Goal: Task Accomplishment & Management: Use online tool/utility

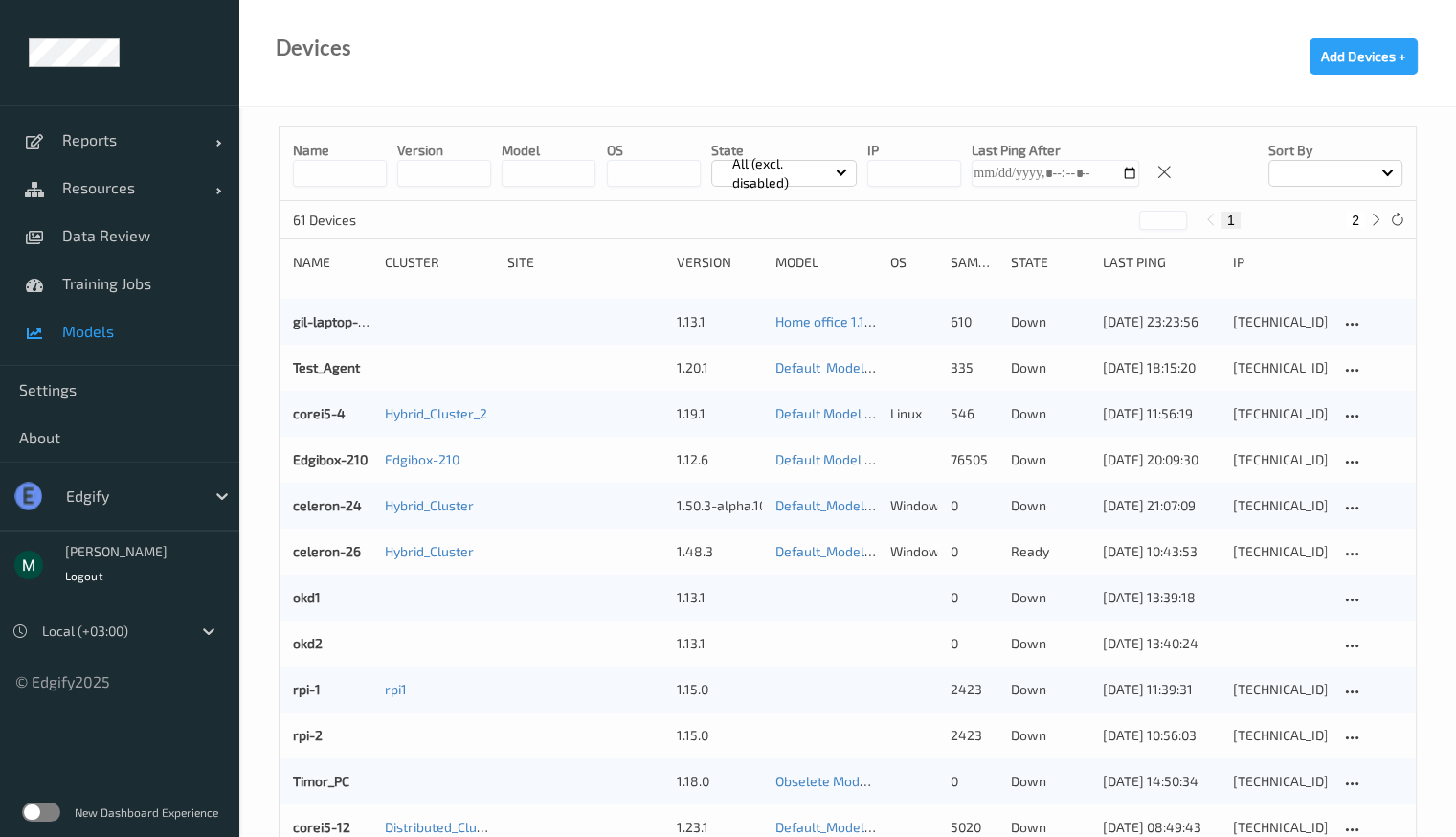
click at [86, 323] on span "Models" at bounding box center [141, 331] width 158 height 19
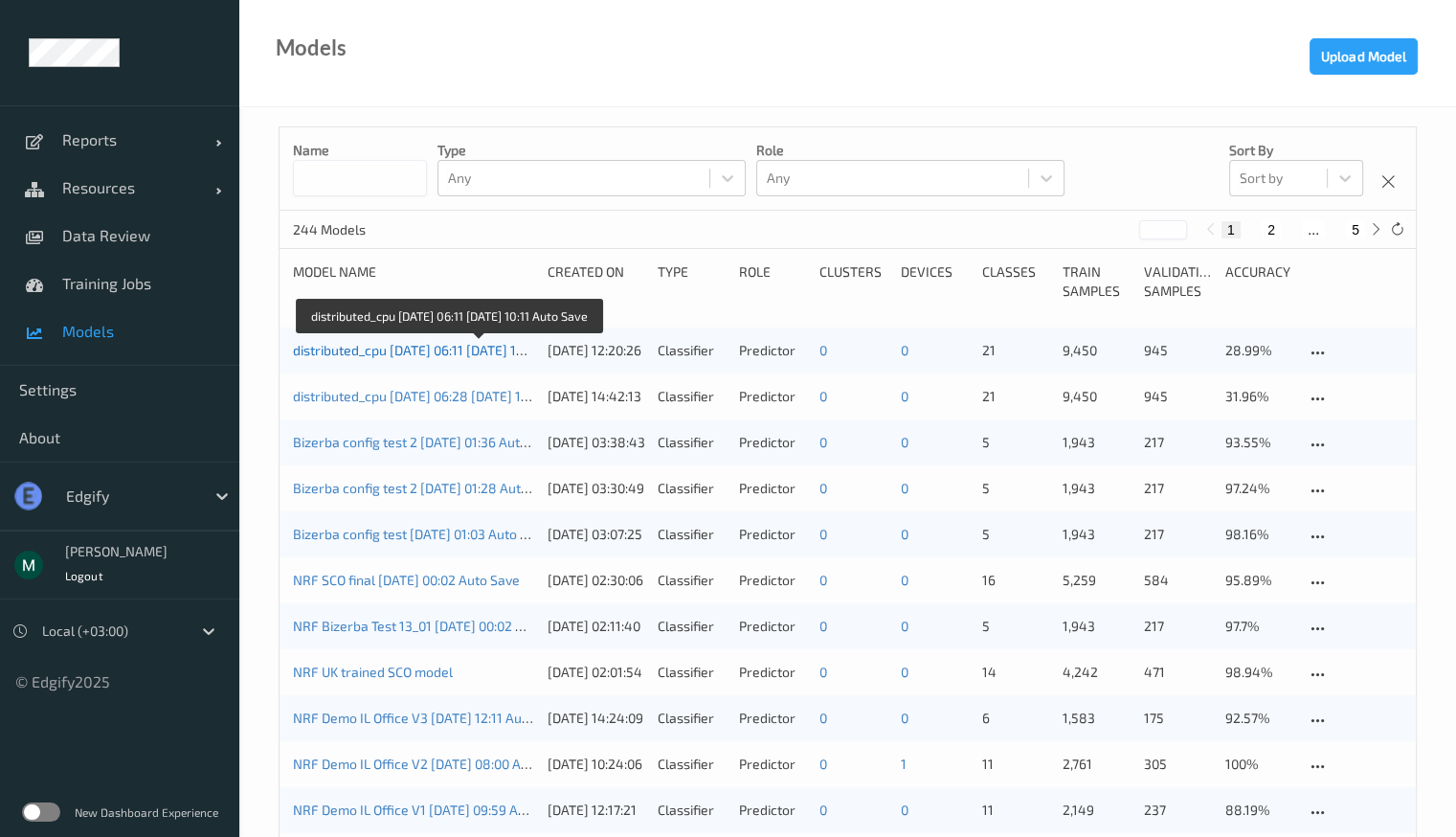
click at [365, 357] on link "distributed_cpu [DATE] 06:11 [DATE] 10:11 Auto Save" at bounding box center [447, 350] width 309 height 16
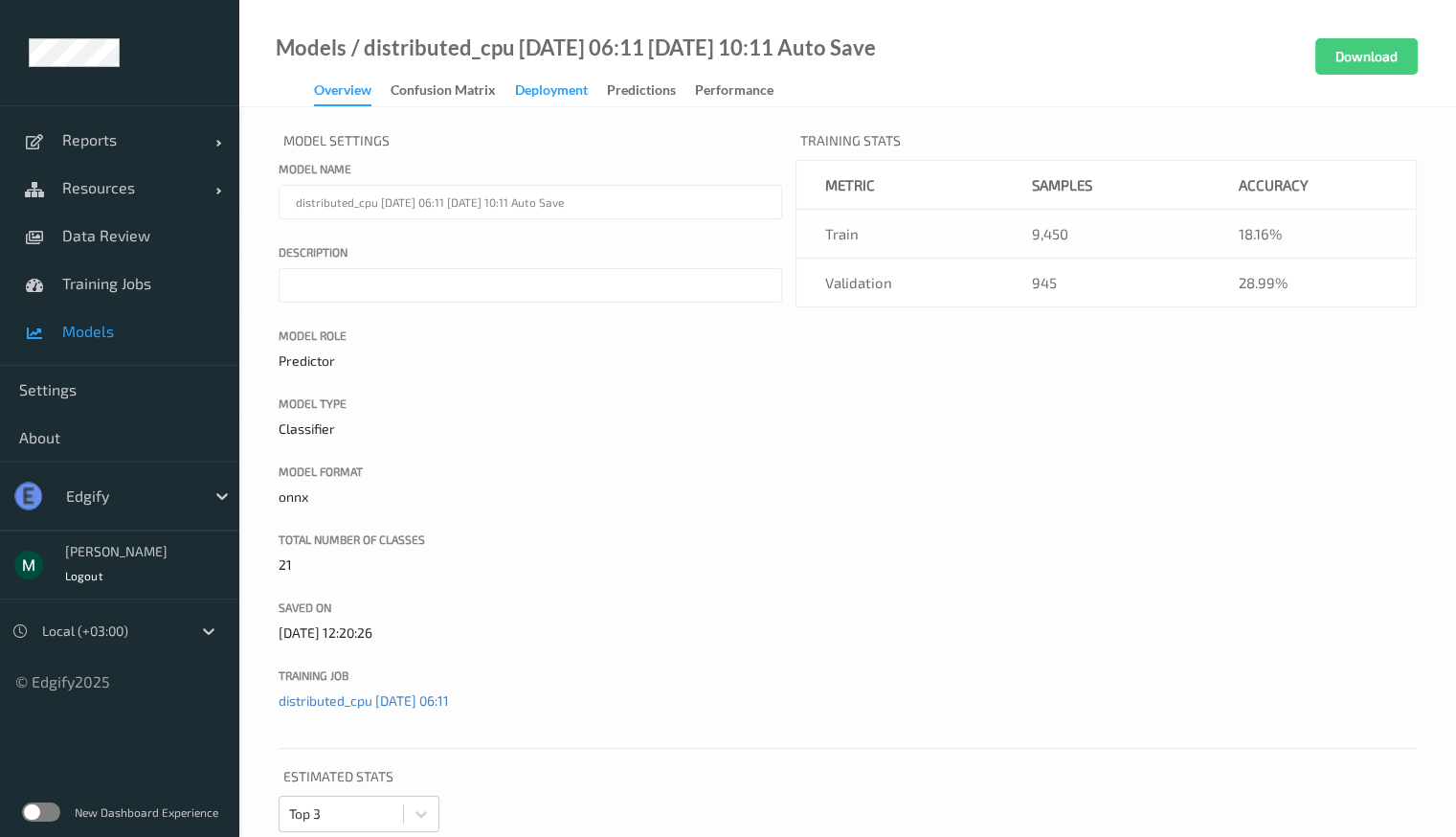
click at [584, 90] on div "Deployment" at bounding box center [551, 92] width 73 height 24
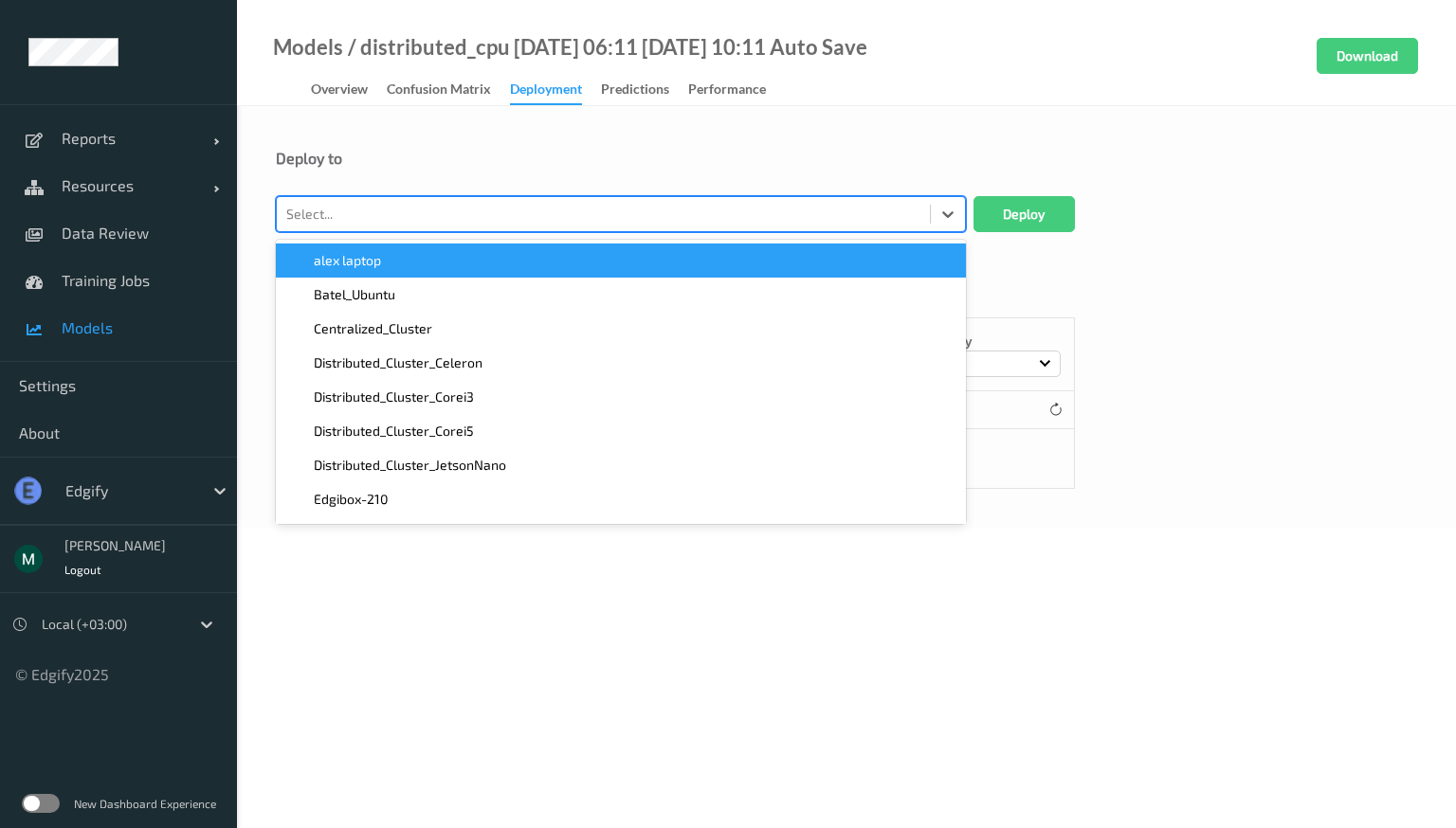
click at [555, 225] on div "Select..." at bounding box center [603, 214] width 653 height 30
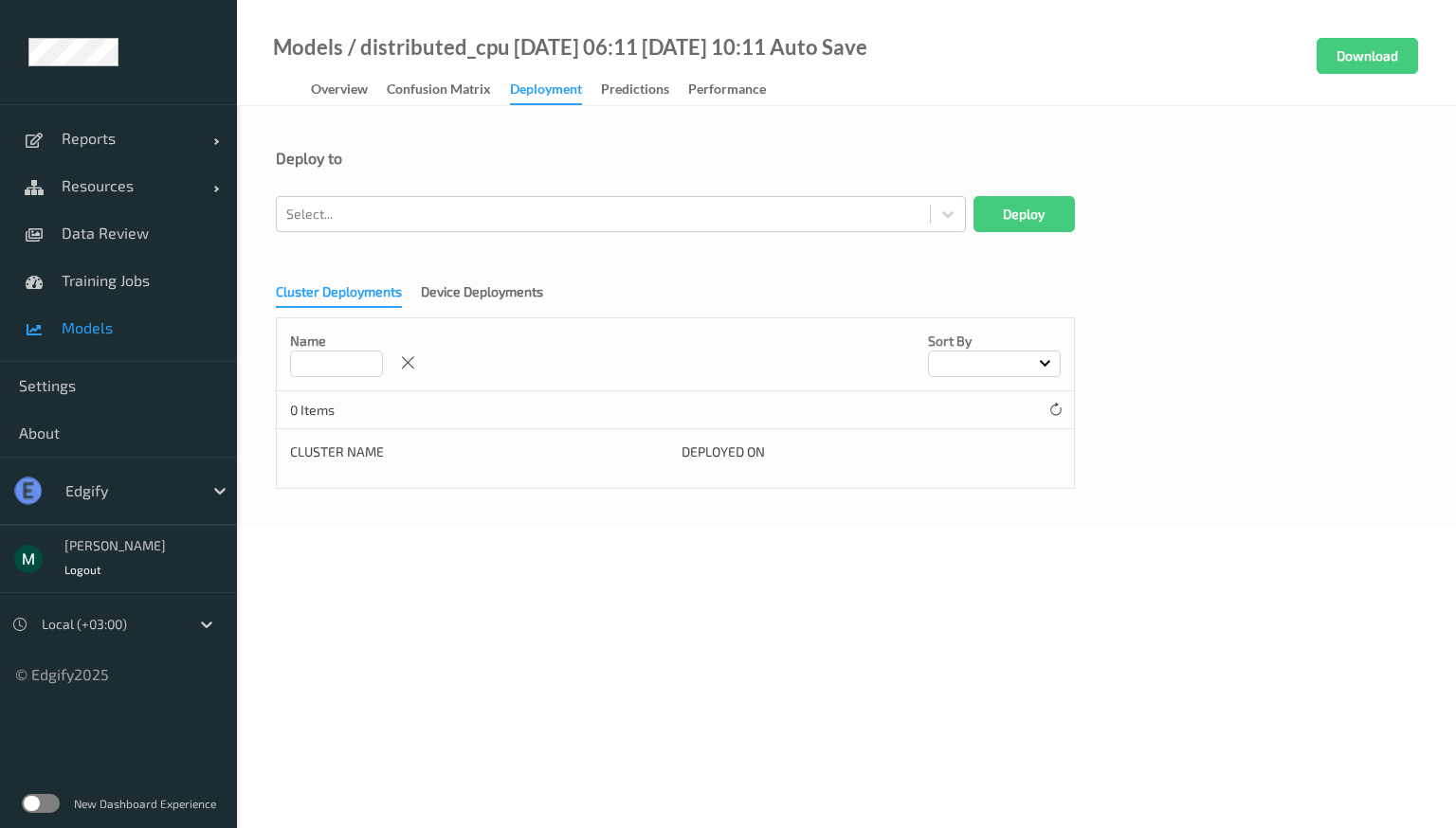
click at [687, 131] on div "Deploy to Select... Deploy Cluster Deployments Device Deployments Name Sort by …" at bounding box center [846, 316] width 1219 height 422
click at [504, 289] on div "Device Deployments" at bounding box center [482, 294] width 122 height 24
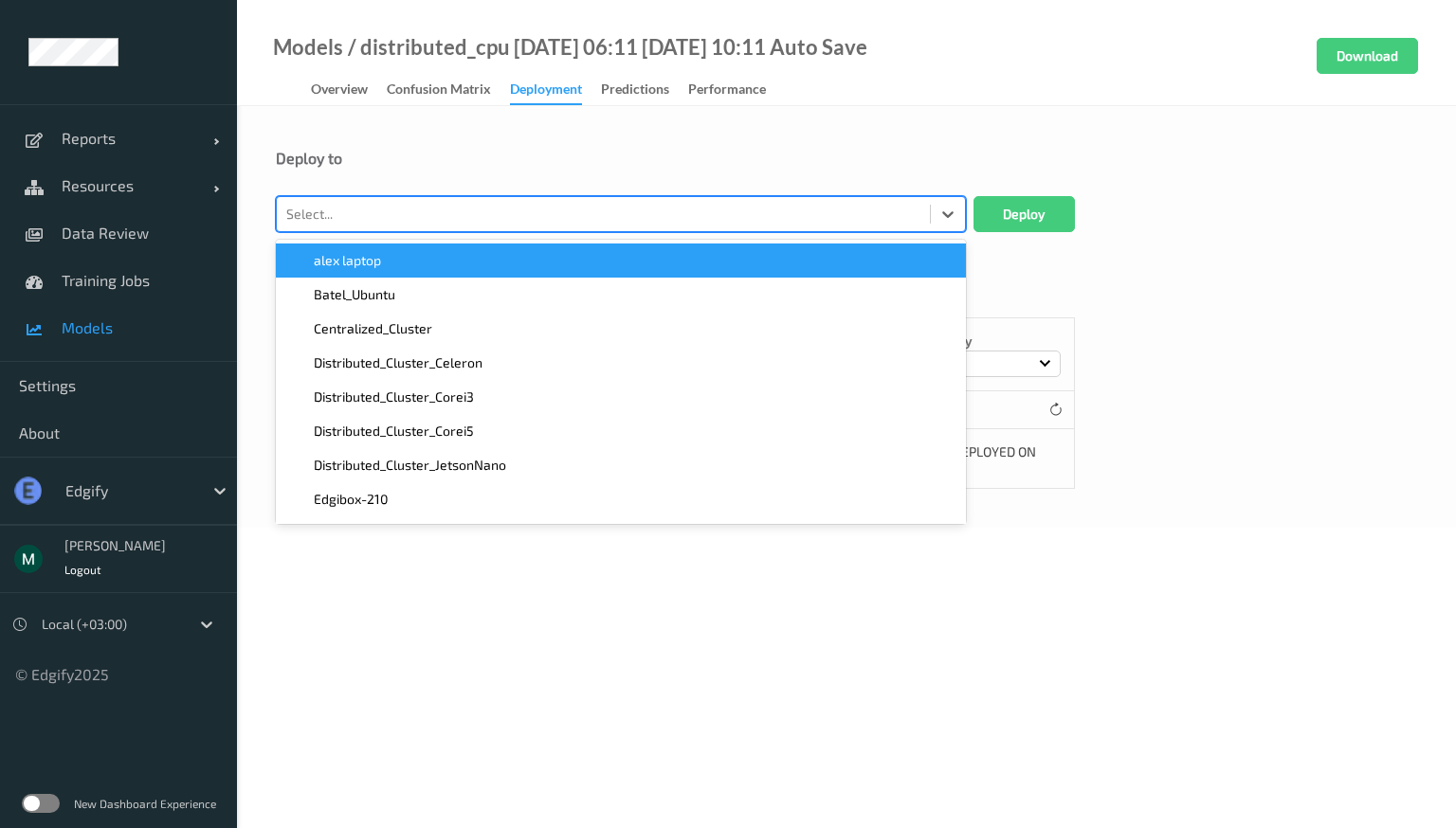
click at [619, 213] on div at bounding box center [603, 214] width 634 height 23
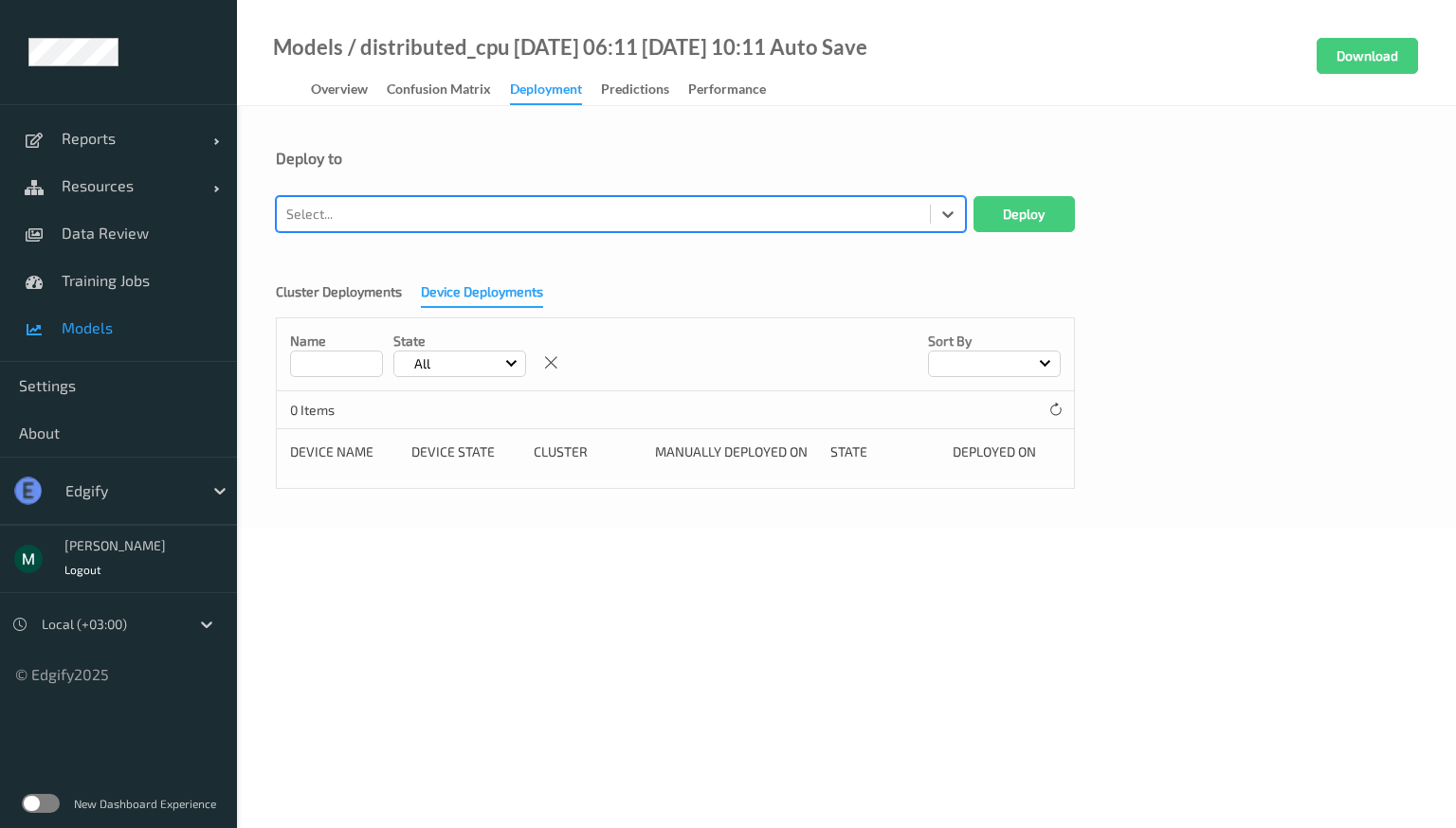
click at [619, 213] on div at bounding box center [603, 214] width 634 height 23
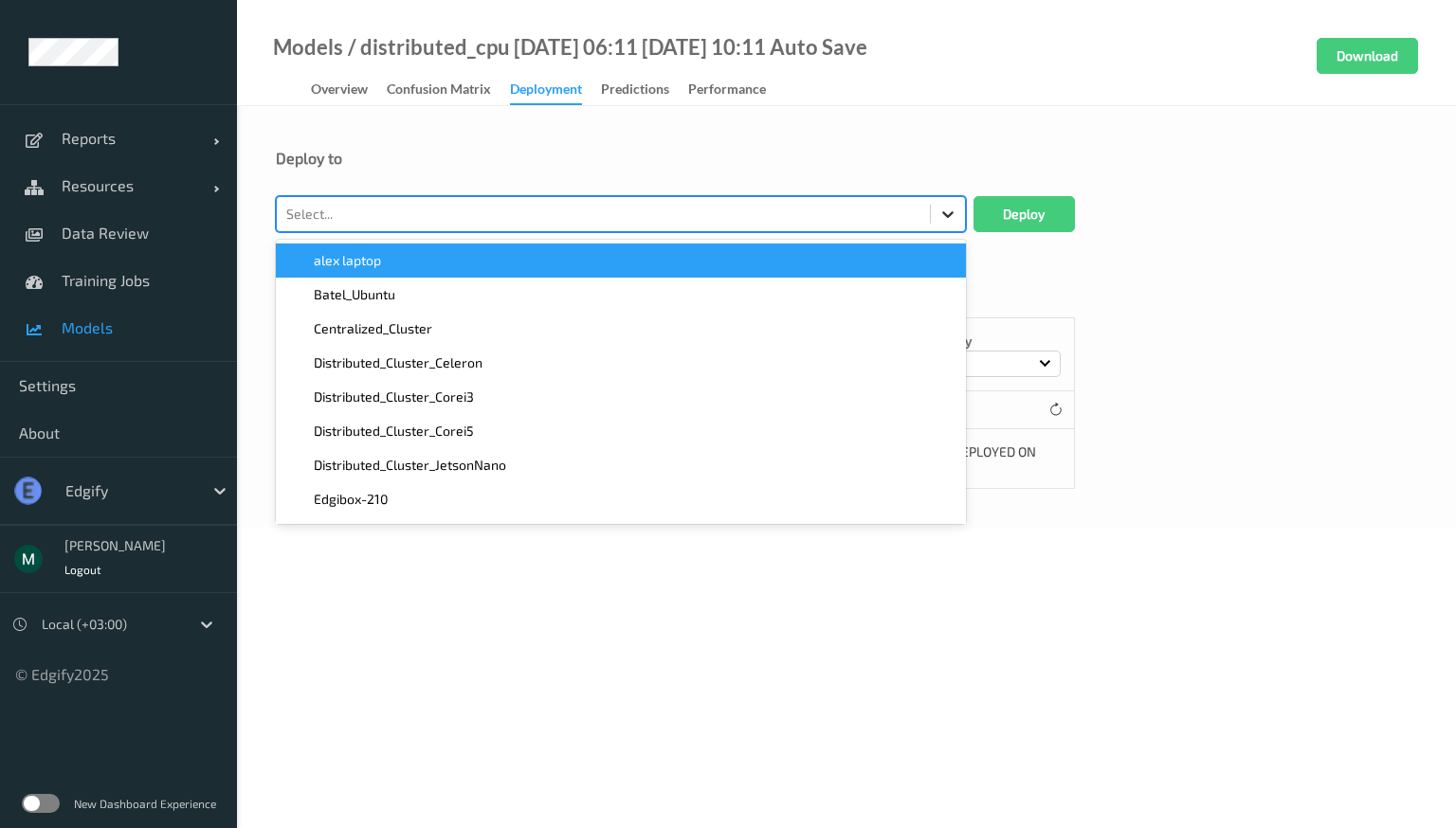
click at [939, 221] on icon at bounding box center [948, 214] width 19 height 19
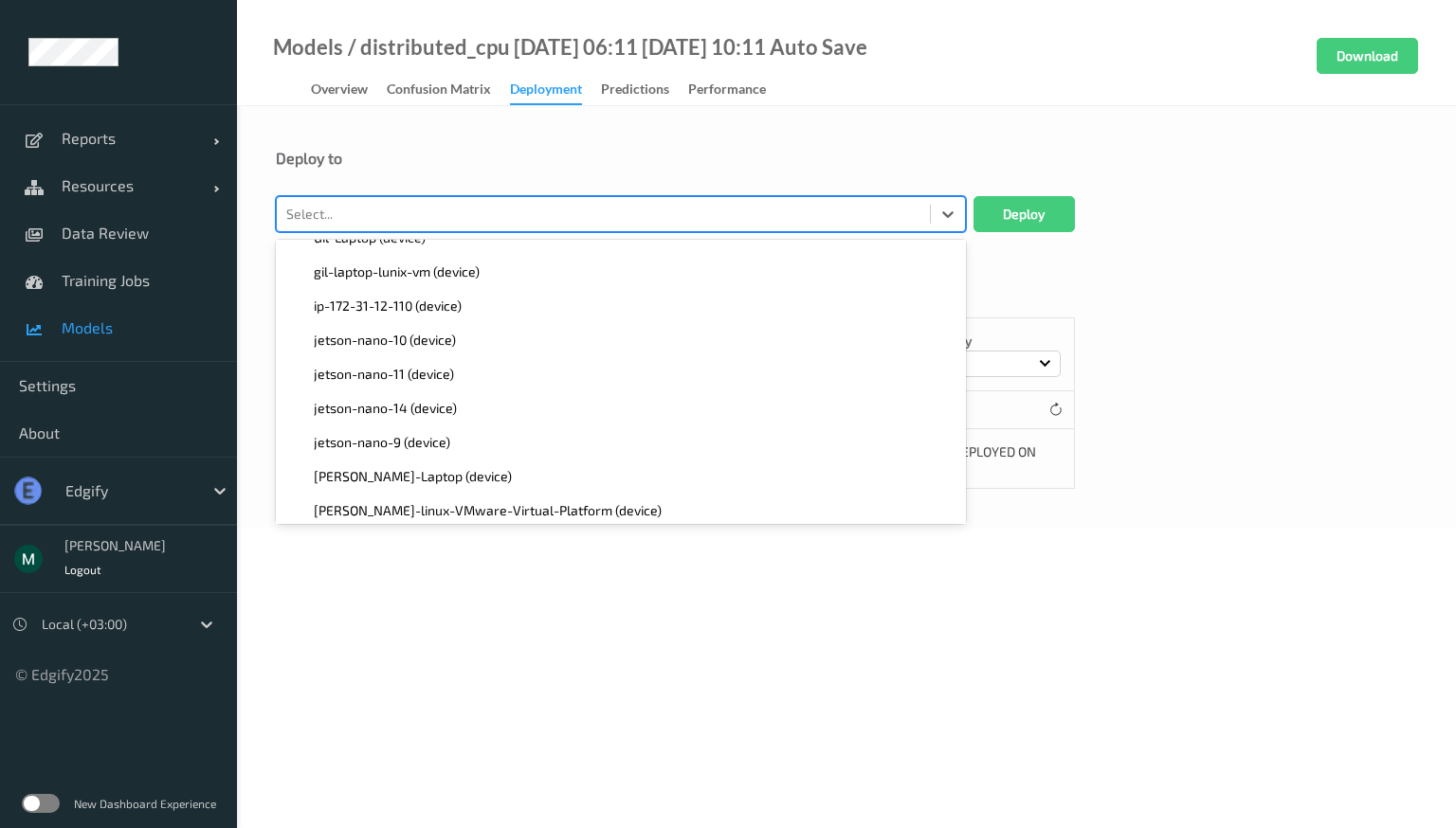
scroll to position [2315, 0]
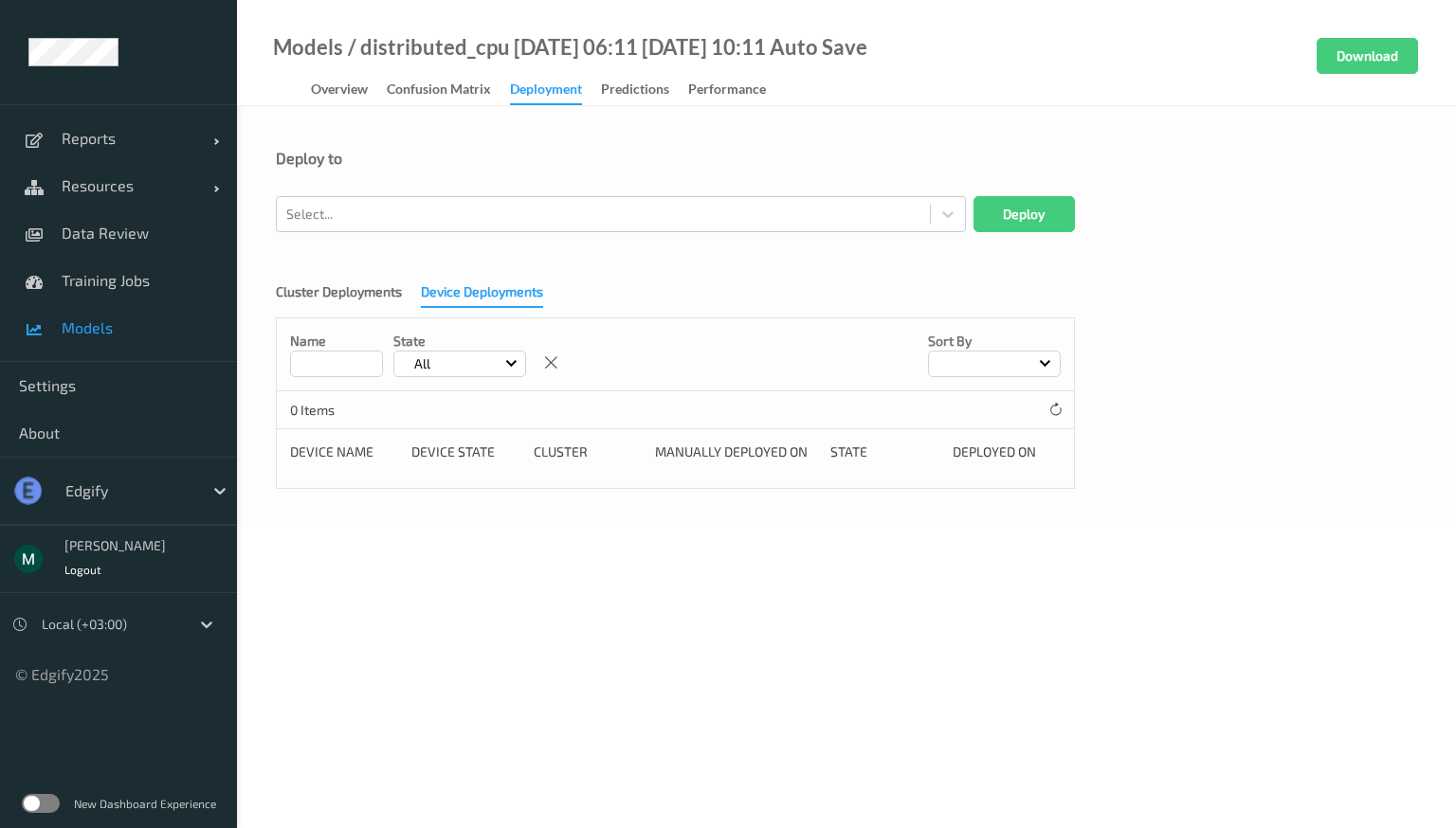
click at [1304, 194] on div "Deploy to" at bounding box center [846, 172] width 1141 height 47
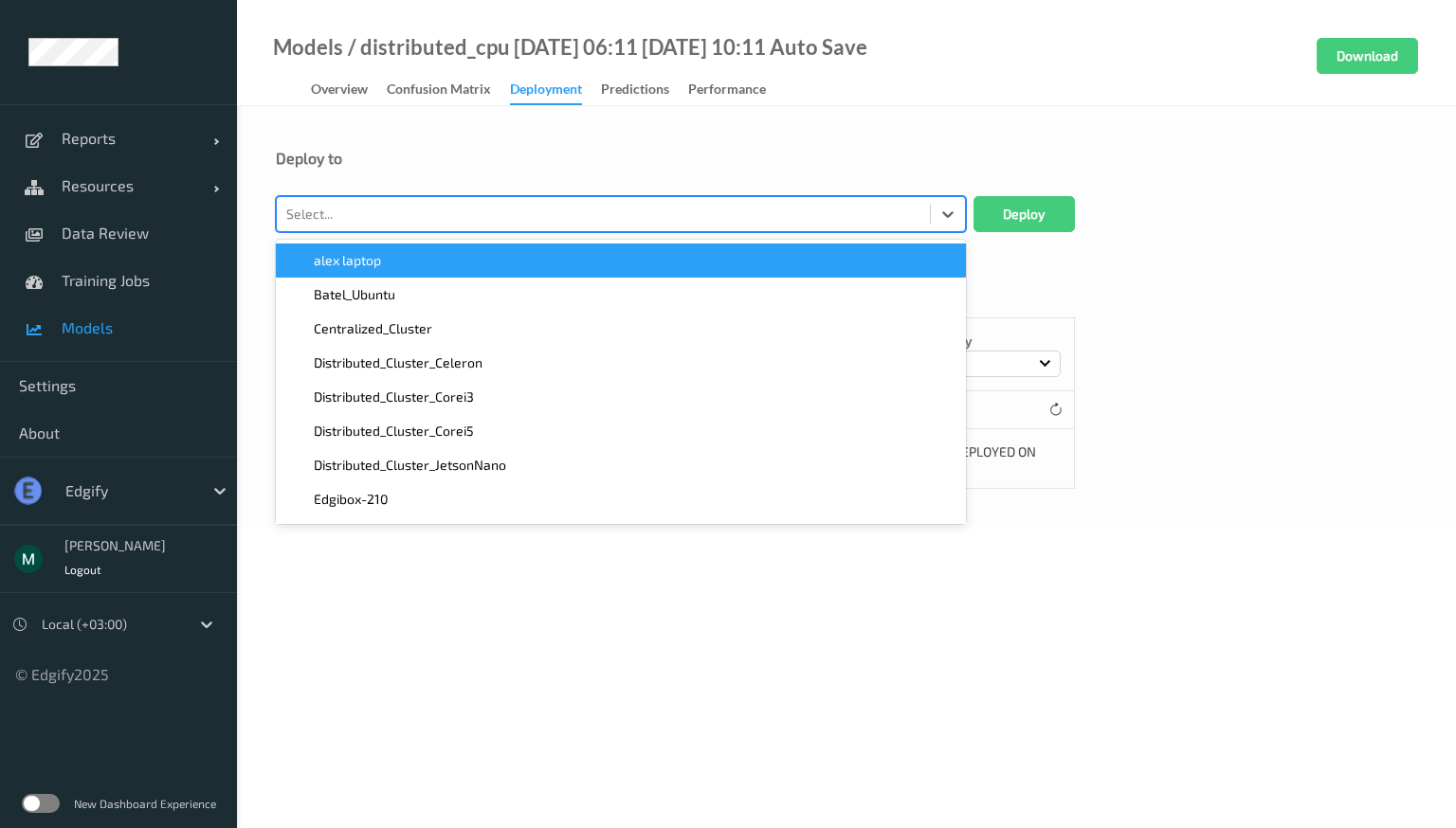
click at [827, 231] on div "Select..." at bounding box center [621, 214] width 690 height 36
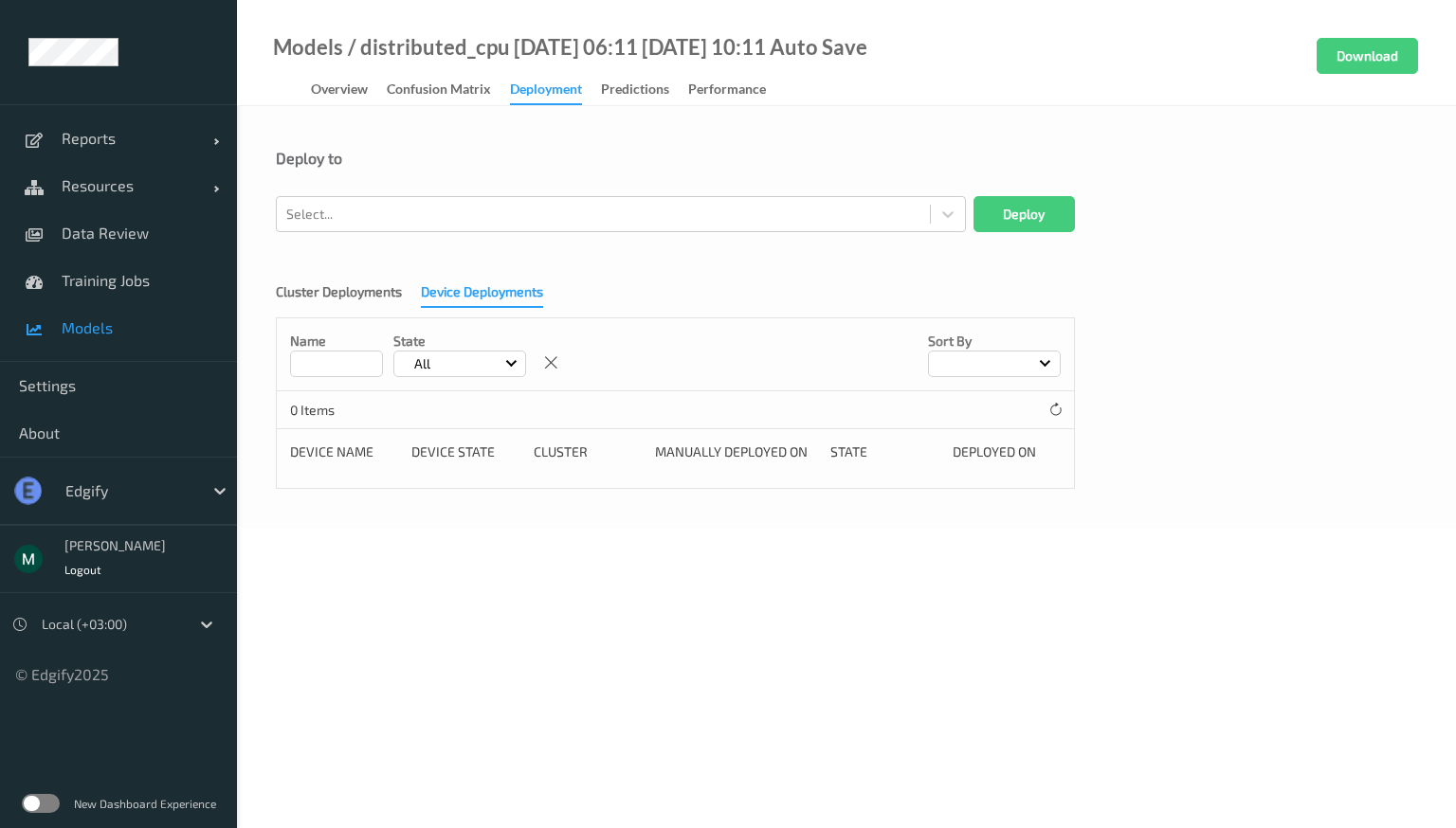
click at [849, 628] on body "Reports Default Report Customized Report Resources Devices Clusters Sites Data …" at bounding box center [728, 414] width 1456 height 828
click at [621, 214] on div at bounding box center [603, 214] width 634 height 23
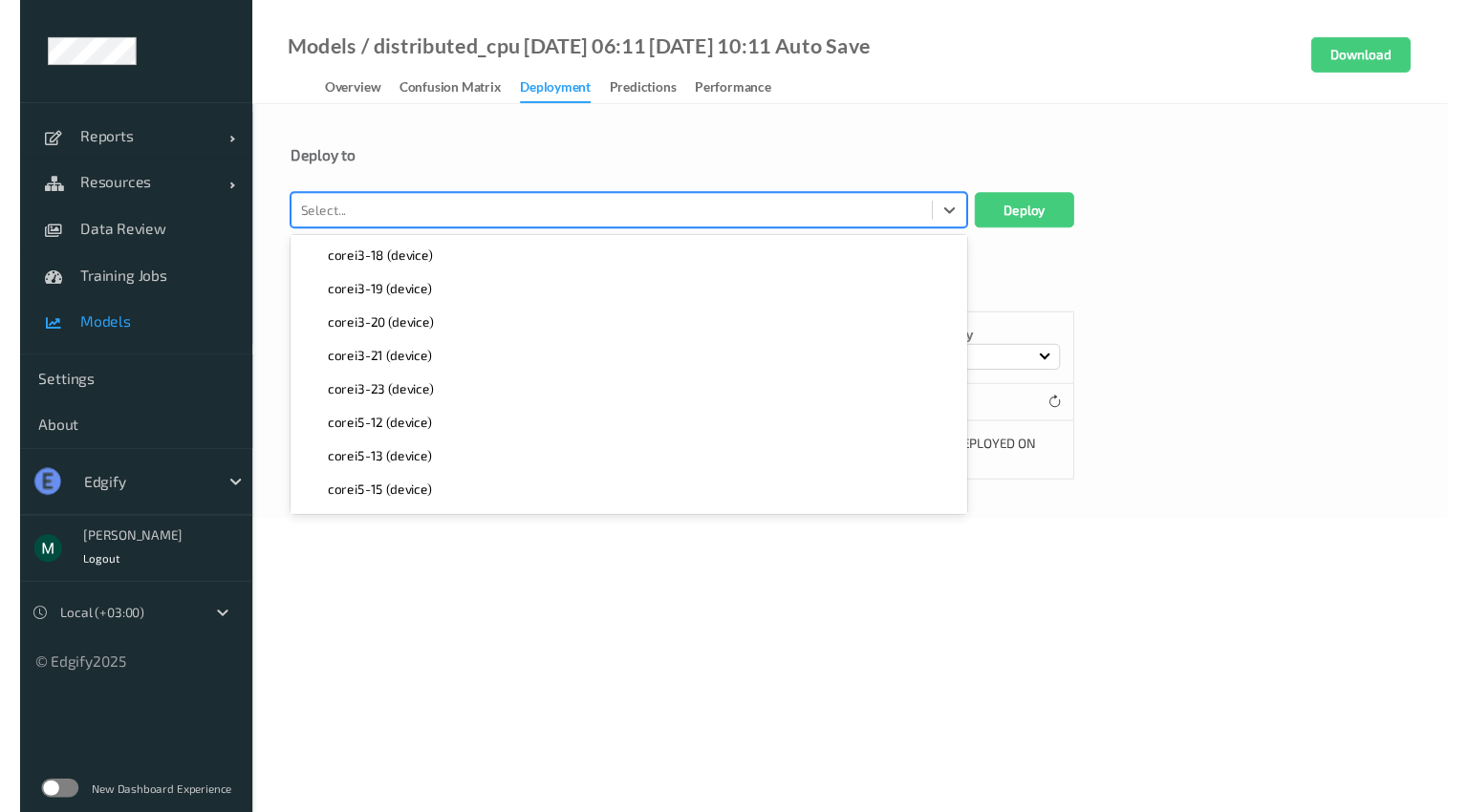
scroll to position [1032, 0]
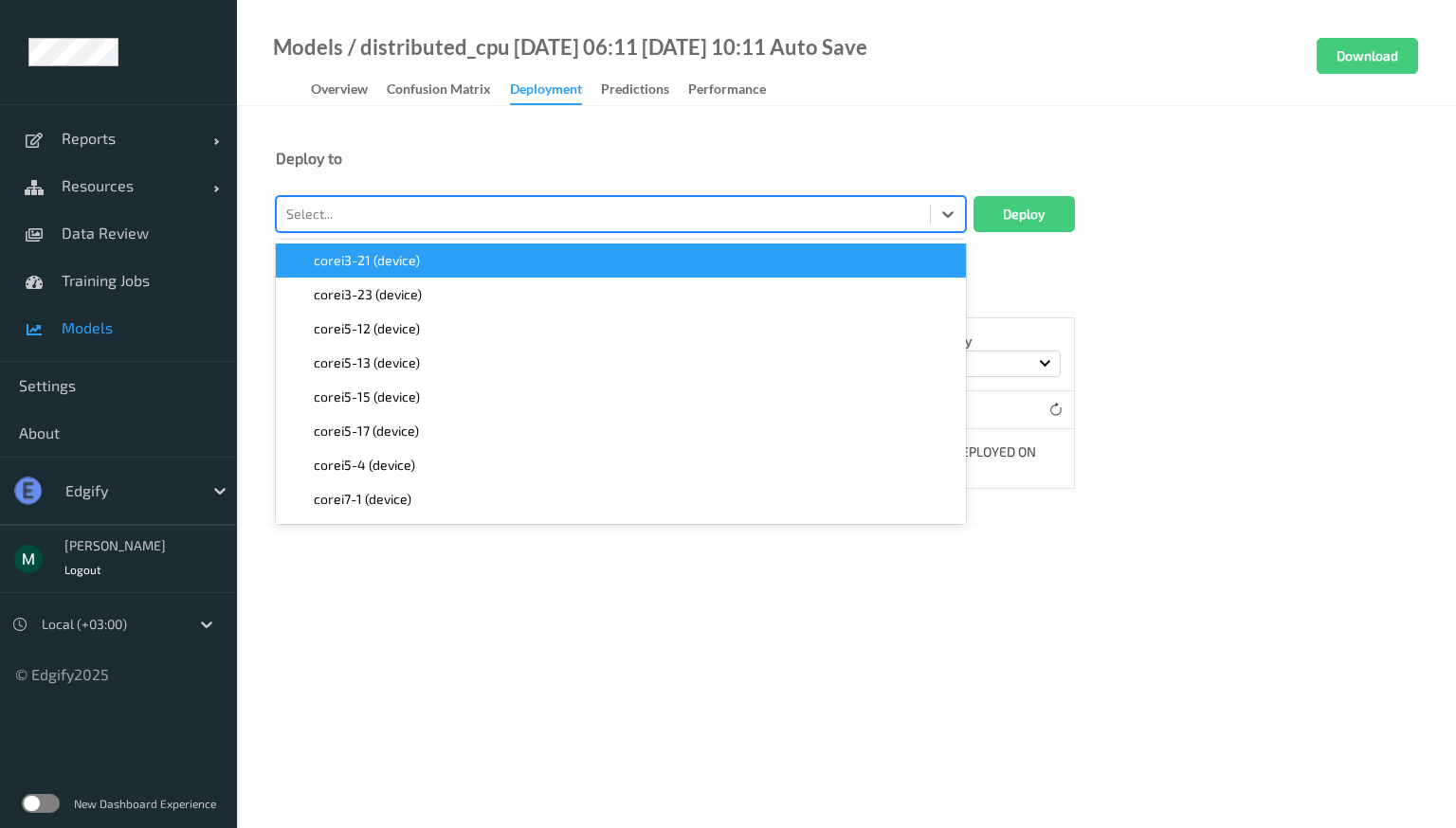
click at [621, 130] on div "Deploy to option corei3-21 (device) focused, 31 of 76. 76 results available. Us…" at bounding box center [846, 316] width 1219 height 422
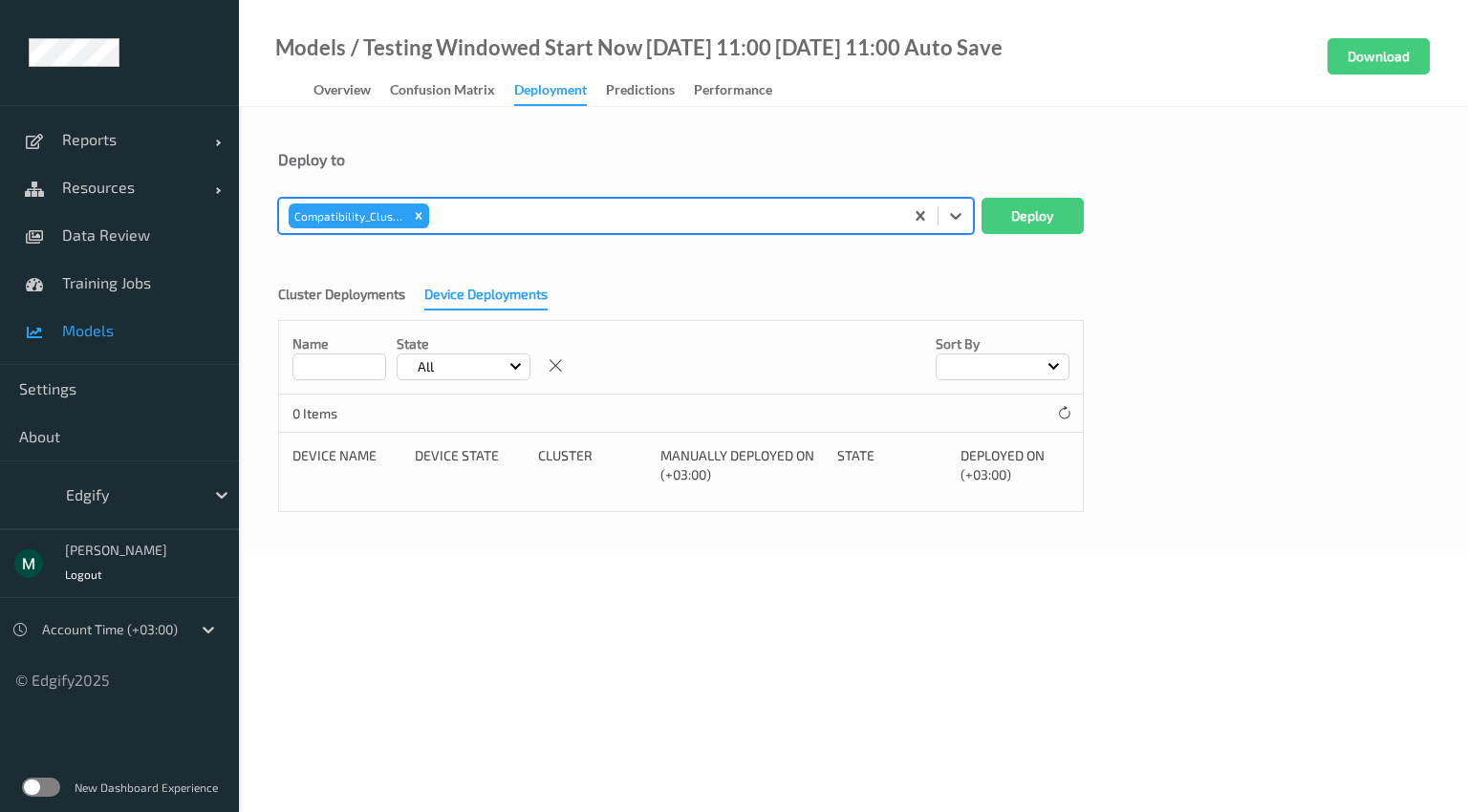
click at [507, 224] on div at bounding box center [663, 216] width 461 height 23
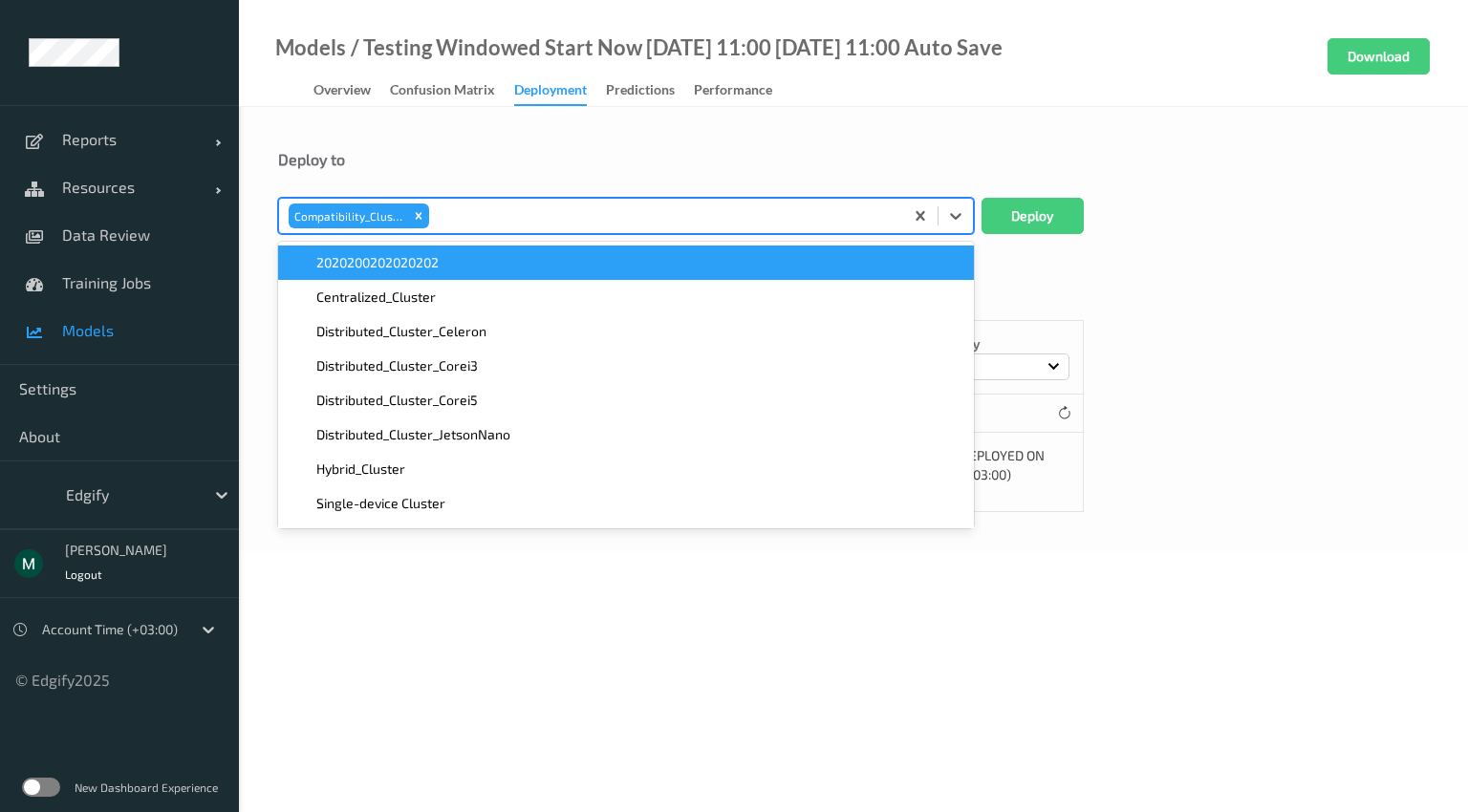
click at [466, 320] on div "Distributed_Cluster_Celeron" at bounding box center [626, 331] width 696 height 34
